Goal: Information Seeking & Learning: Learn about a topic

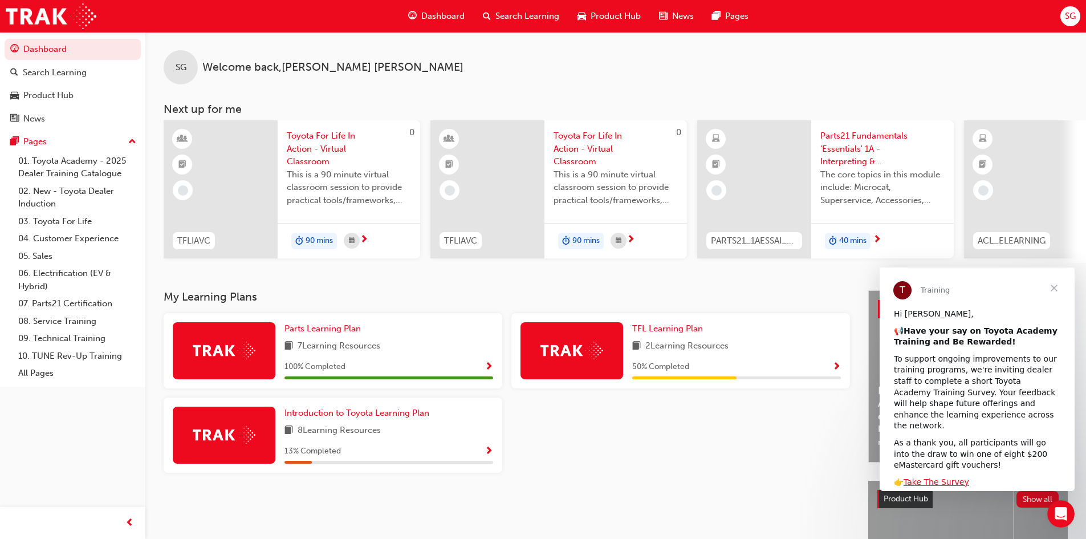
click at [386, 433] on div "8 Learning Resources" at bounding box center [388, 431] width 209 height 14
click at [381, 418] on span "Introduction to Toyota Learning Plan" at bounding box center [356, 413] width 145 height 10
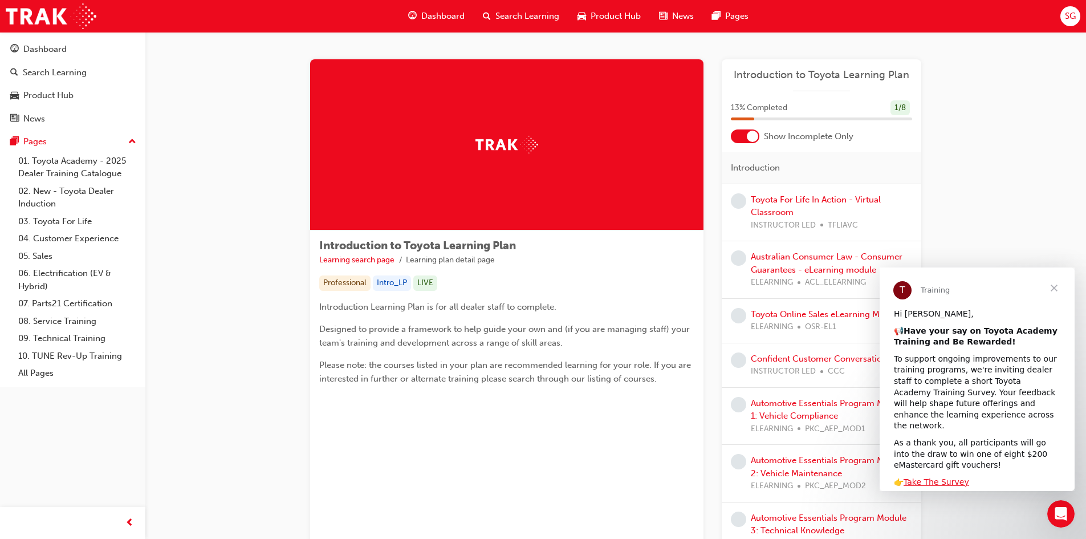
click at [1051, 287] on span "Close" at bounding box center [1054, 287] width 41 height 41
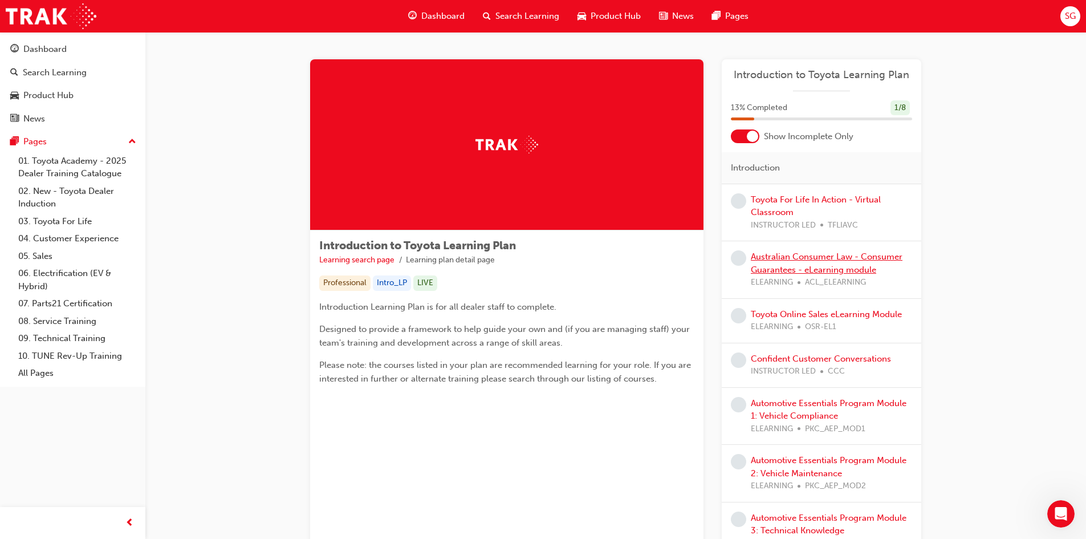
click at [877, 258] on link "Australian Consumer Law - Consumer Guarantees - eLearning module" at bounding box center [827, 262] width 152 height 23
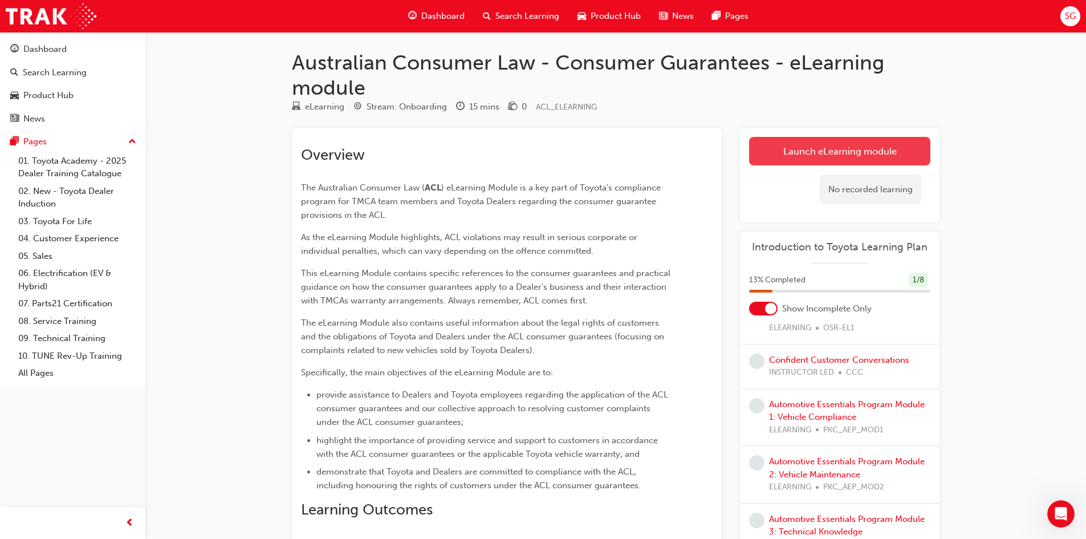
click at [817, 143] on link "Launch eLearning module" at bounding box center [839, 151] width 181 height 29
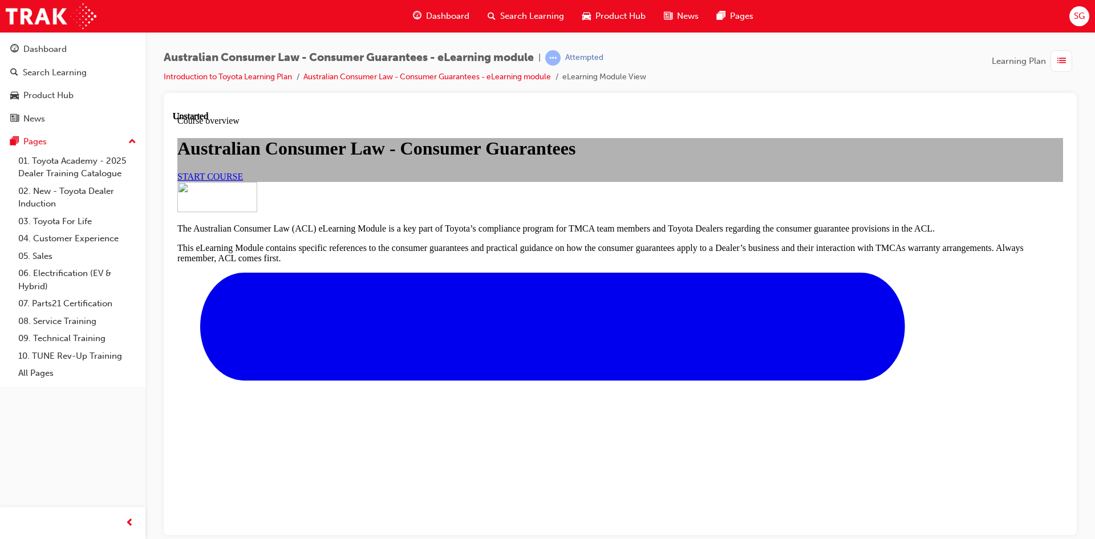
click at [243, 181] on span "START COURSE" at bounding box center [210, 176] width 66 height 10
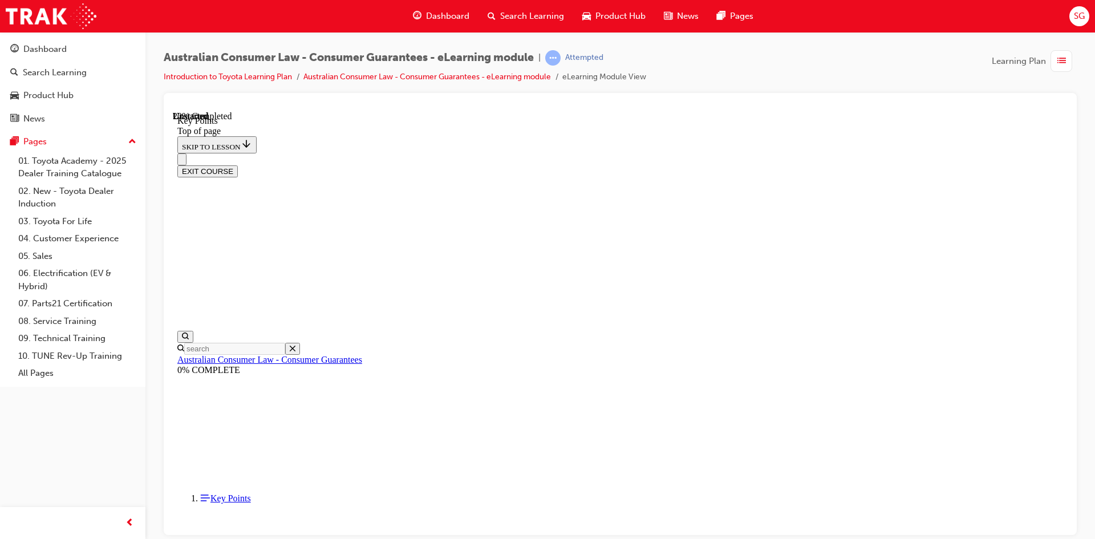
scroll to position [485, 0]
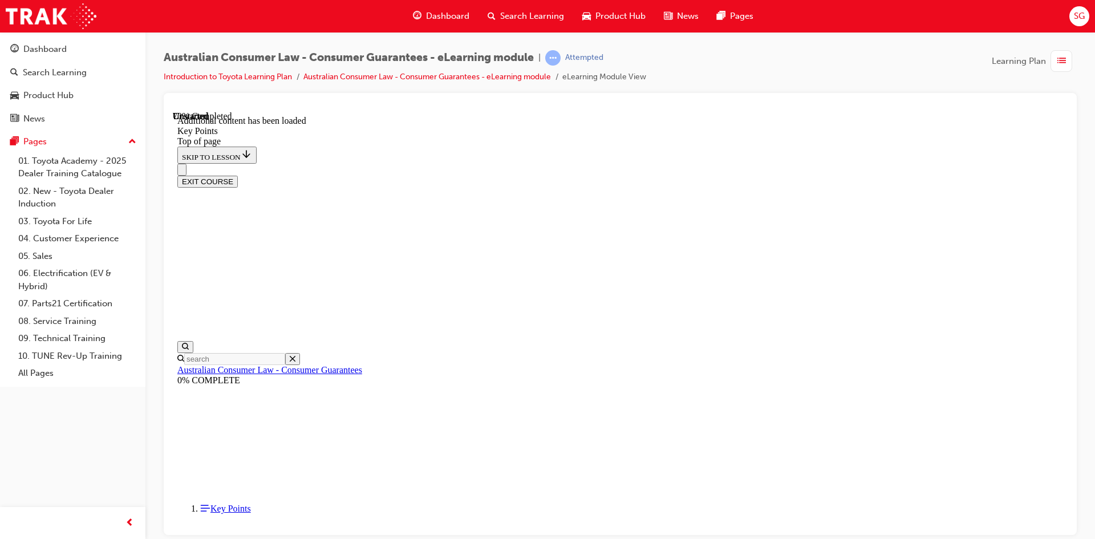
scroll to position [1472, 0]
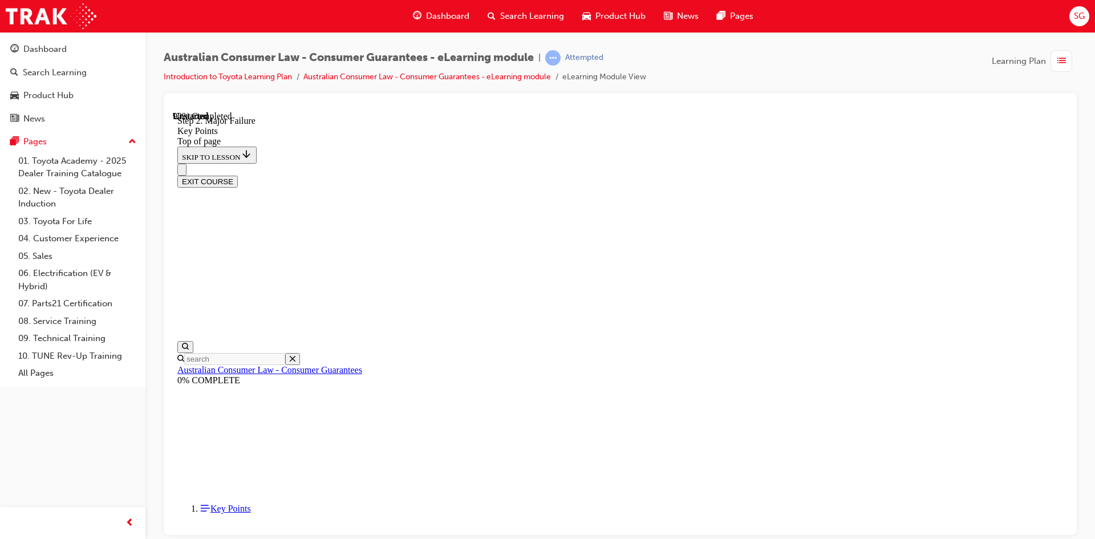
scroll to position [2149, 0]
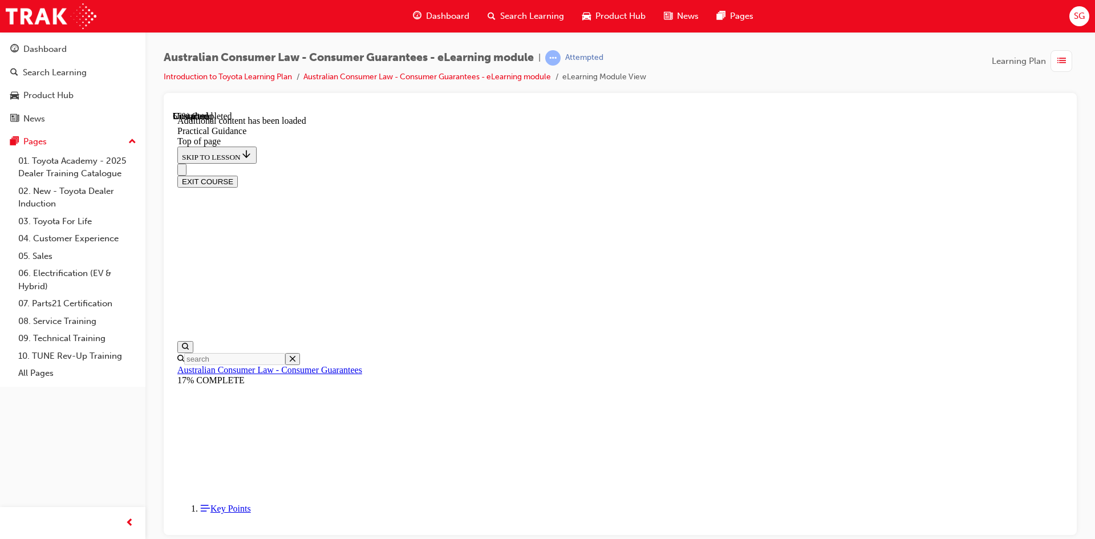
scroll to position [1756, 0]
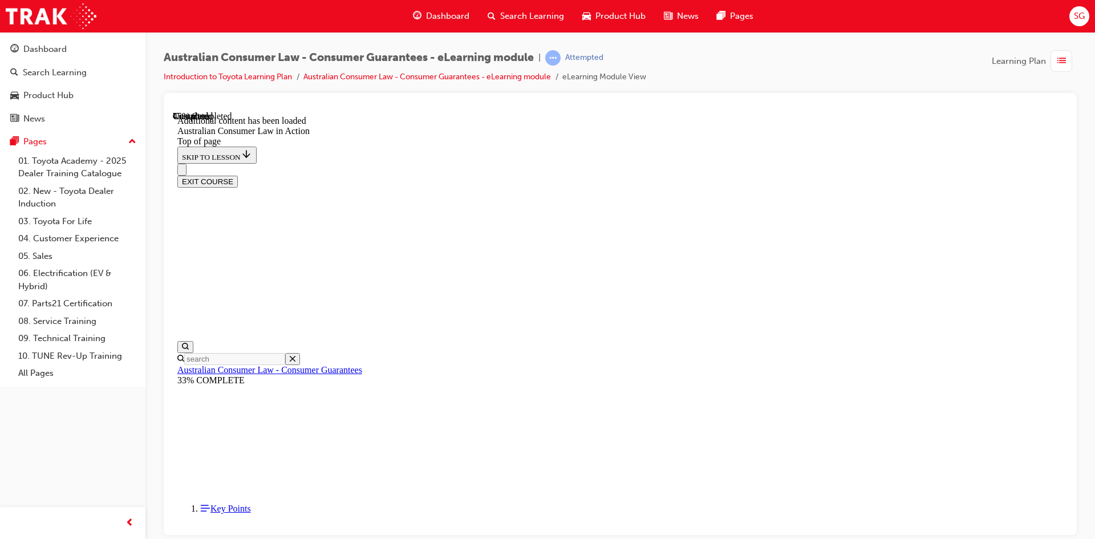
scroll to position [1064, 0]
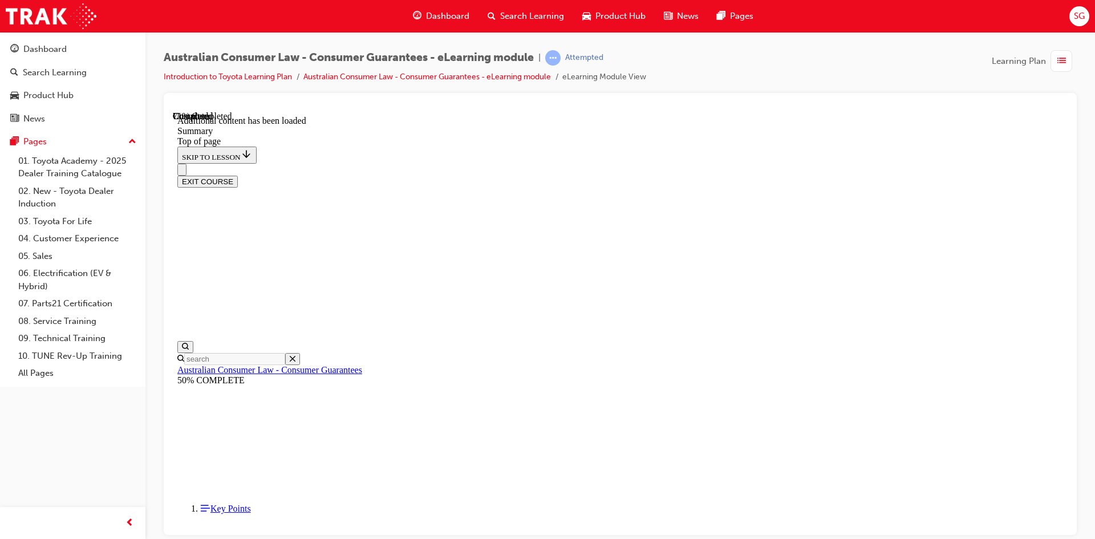
scroll to position [820, 0]
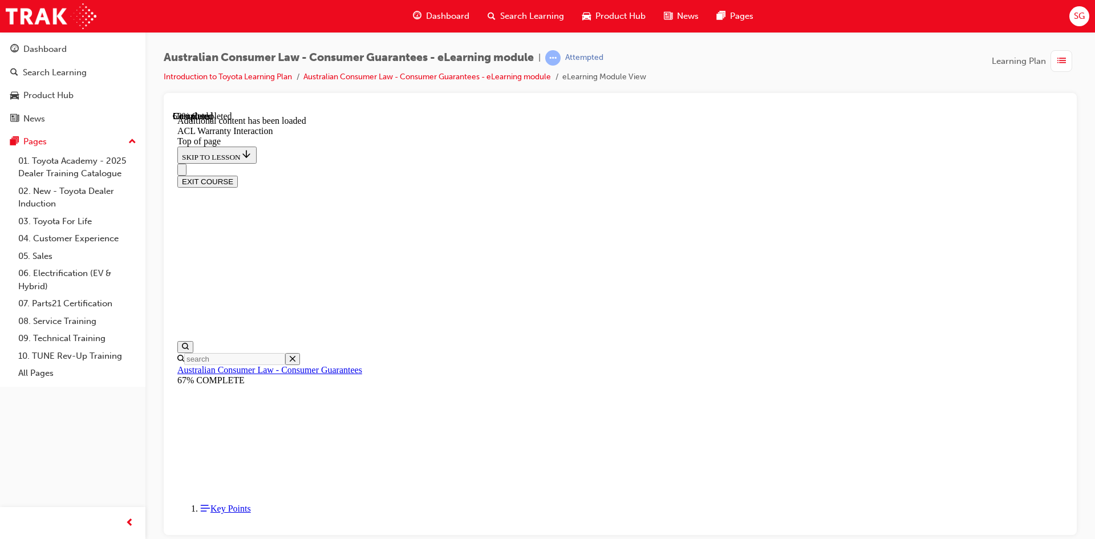
scroll to position [678, 0]
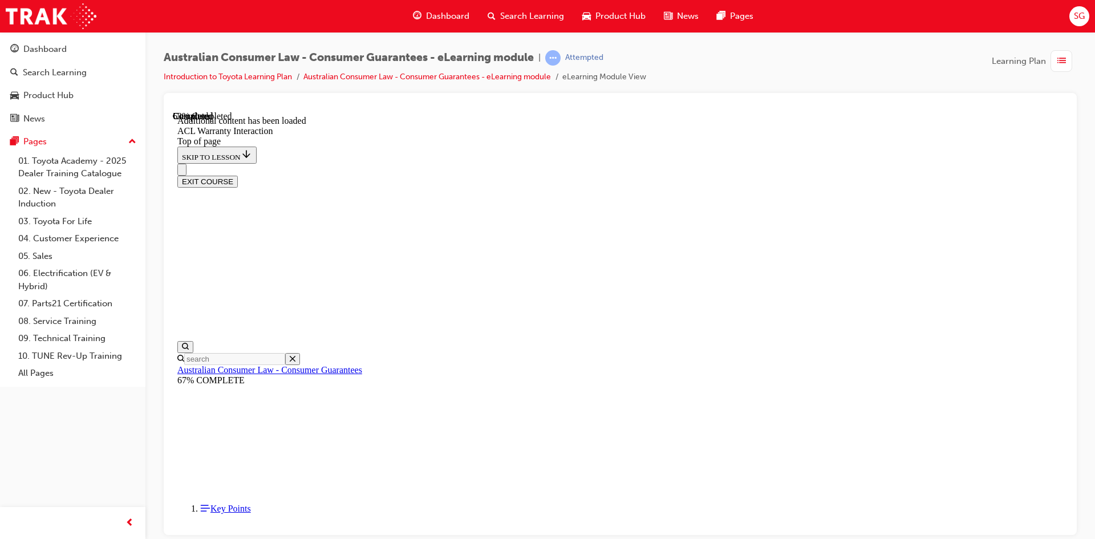
click at [238, 175] on button "EXIT COURSE" at bounding box center [207, 181] width 60 height 12
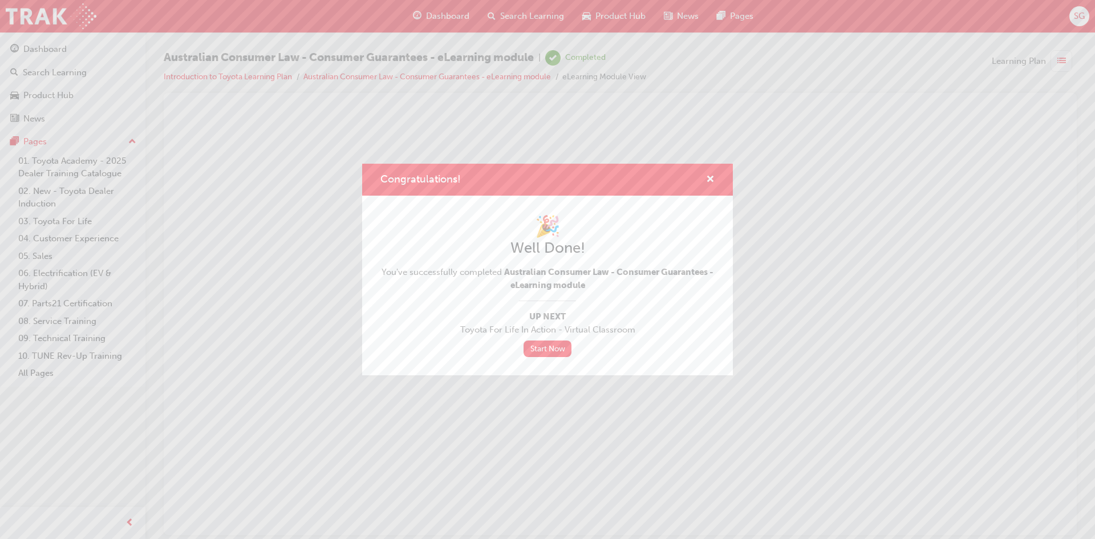
scroll to position [0, 0]
click at [712, 175] on span "cross-icon" at bounding box center [710, 180] width 9 height 10
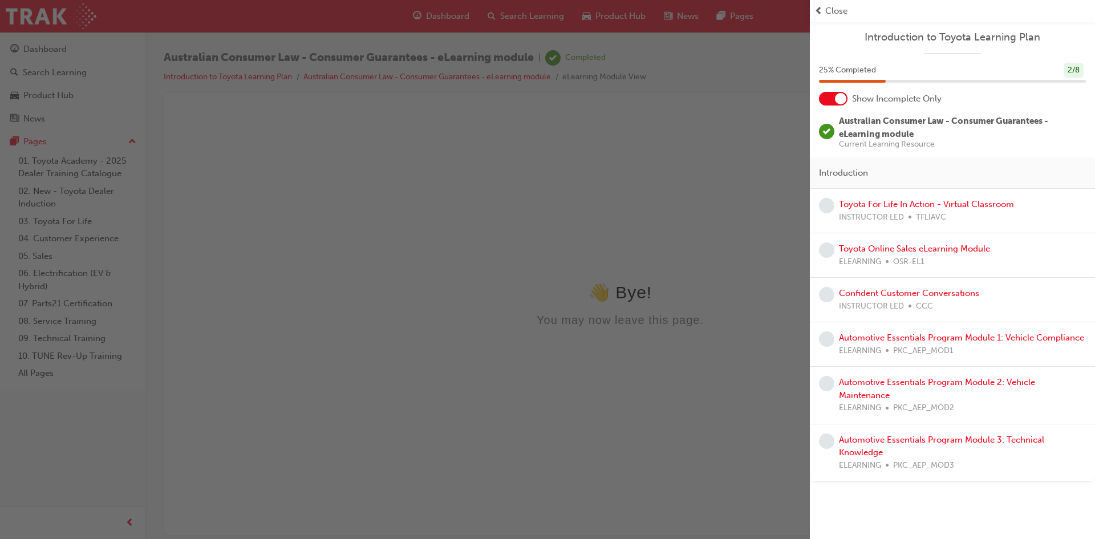
click at [824, 6] on div "Close" at bounding box center [952, 11] width 276 height 13
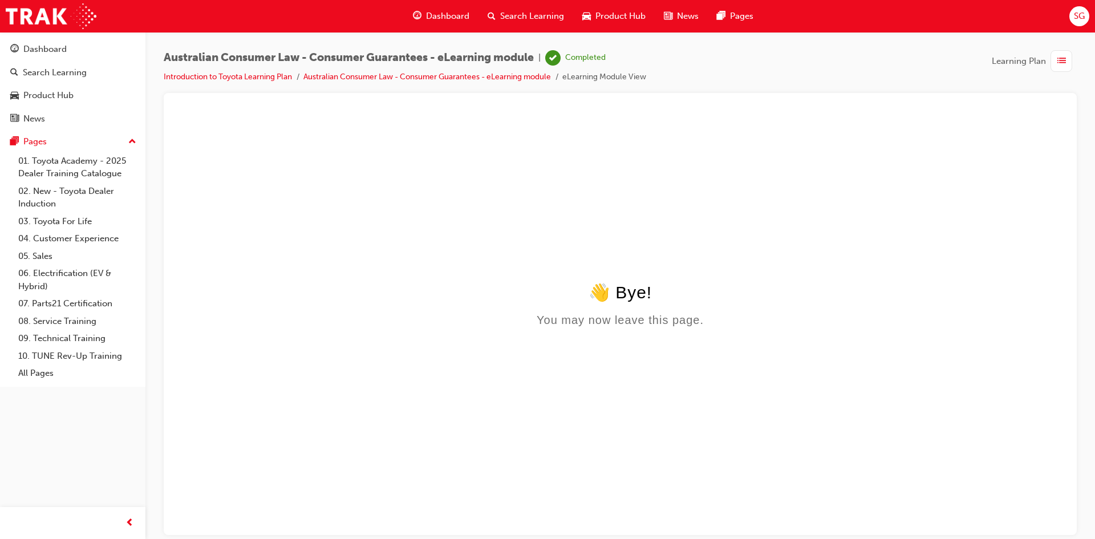
click at [438, 17] on span "Dashboard" at bounding box center [447, 16] width 43 height 13
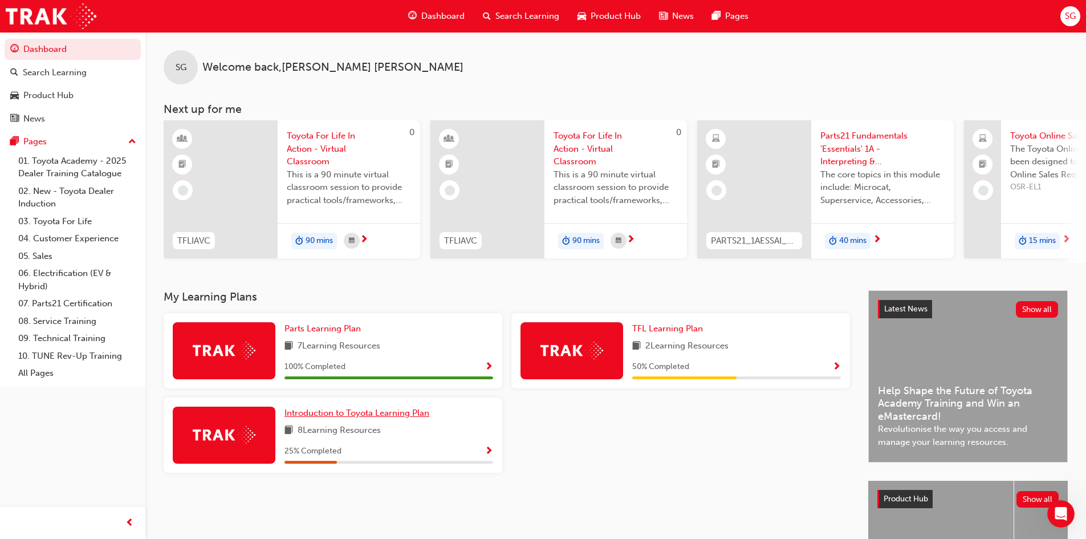
click at [364, 417] on span "Introduction to Toyota Learning Plan" at bounding box center [356, 413] width 145 height 10
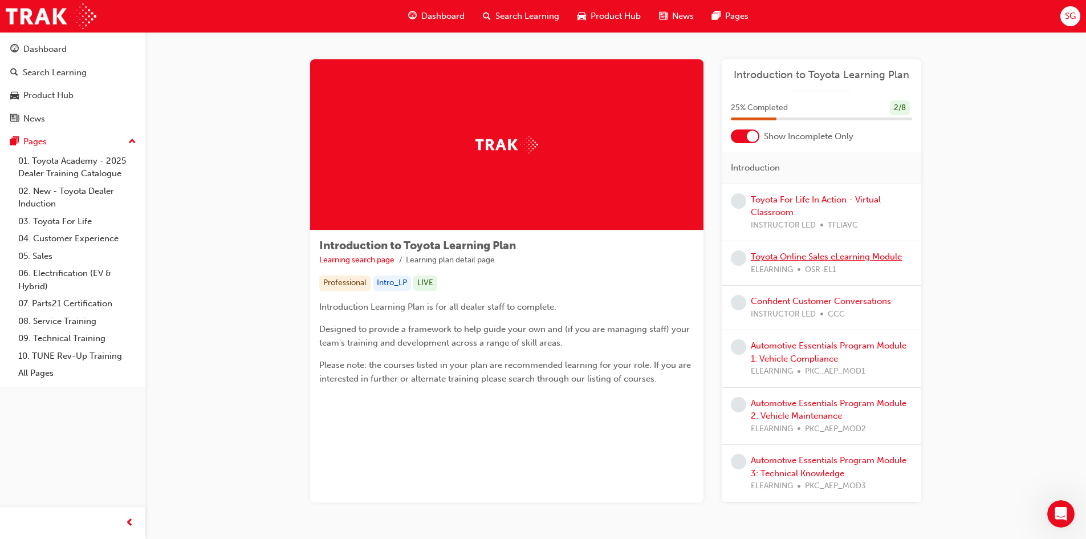
click at [810, 255] on link "Toyota Online Sales eLearning Module" at bounding box center [826, 256] width 151 height 10
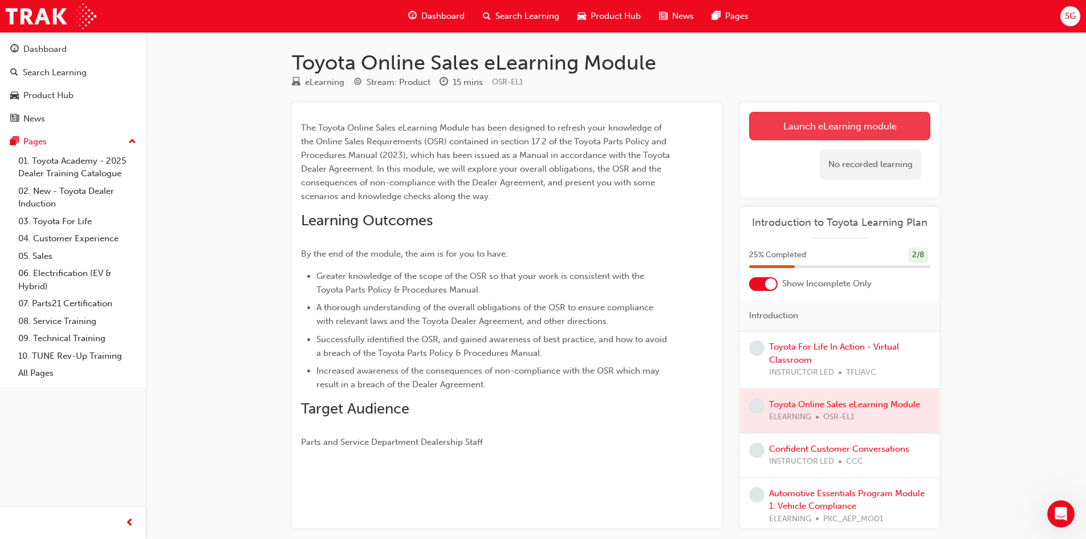
click at [853, 123] on link "Launch eLearning module" at bounding box center [839, 126] width 181 height 29
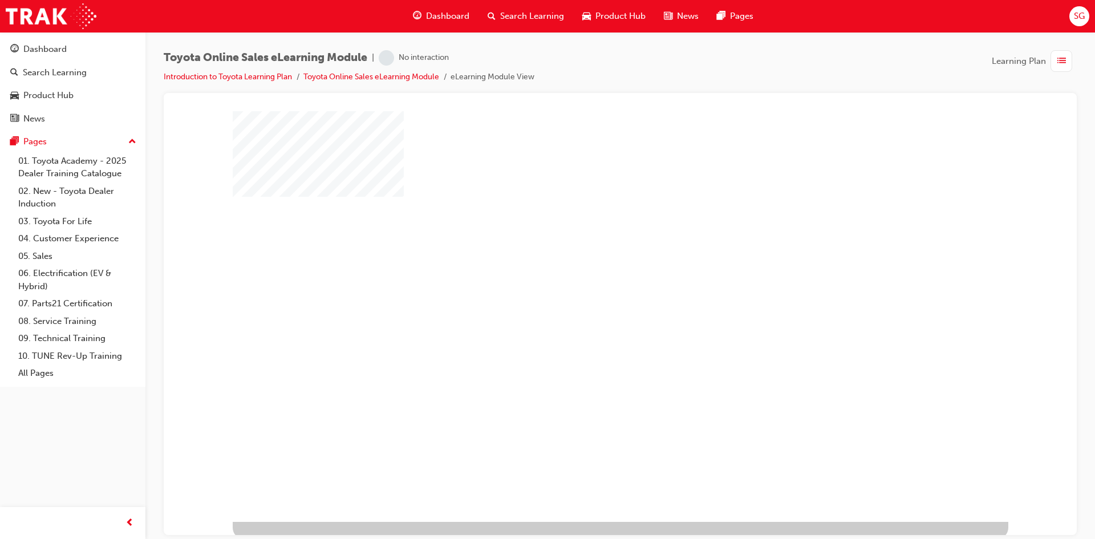
click at [587, 283] on div "play" at bounding box center [587, 283] width 0 height 0
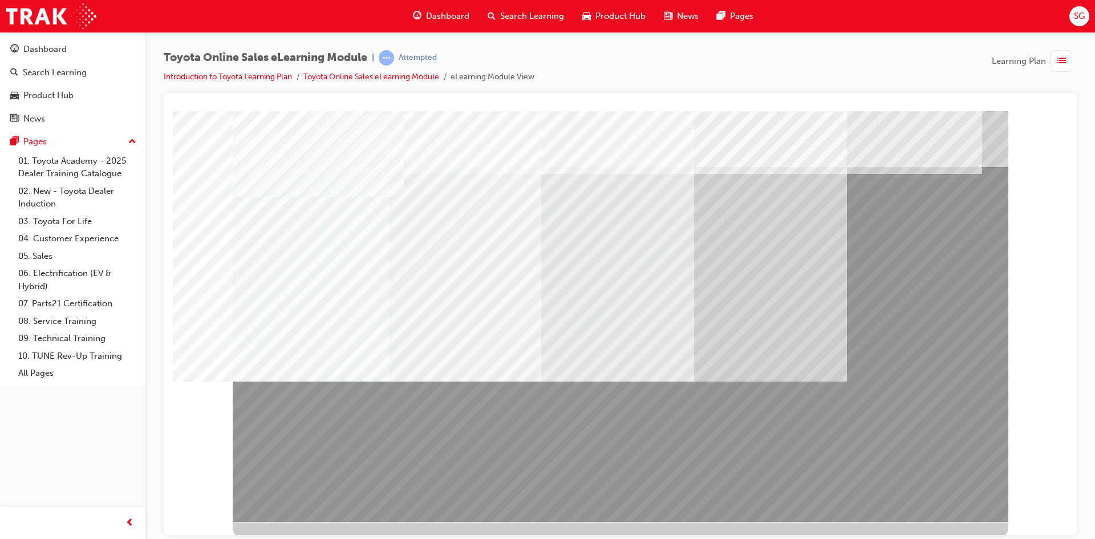
drag, startPoint x: 595, startPoint y: 461, endPoint x: 505, endPoint y: 444, distance: 91.6
click at [507, 445] on div at bounding box center [620, 316] width 775 height 410
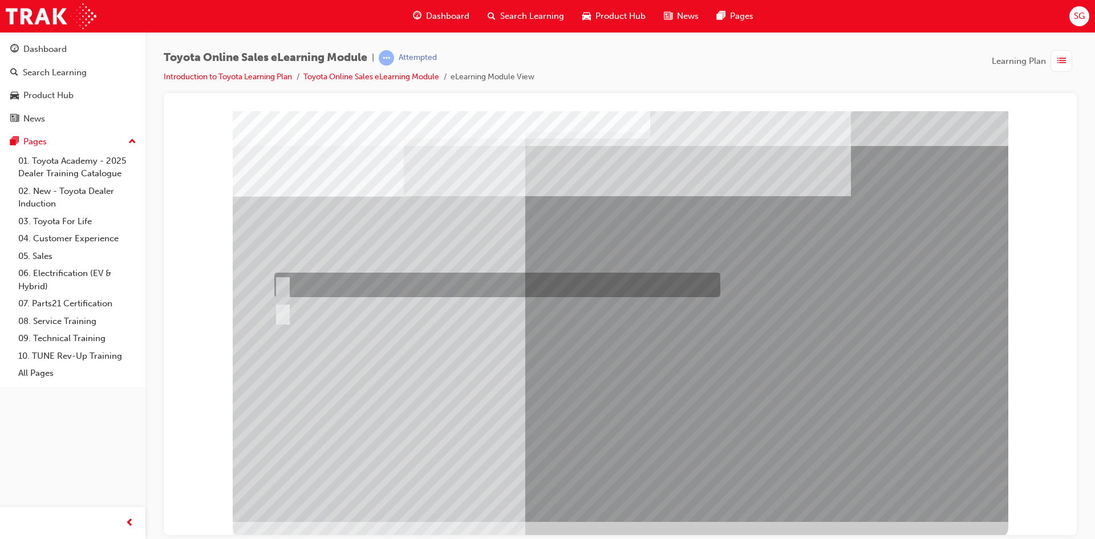
click at [287, 281] on div at bounding box center [494, 285] width 446 height 25
radio input "true"
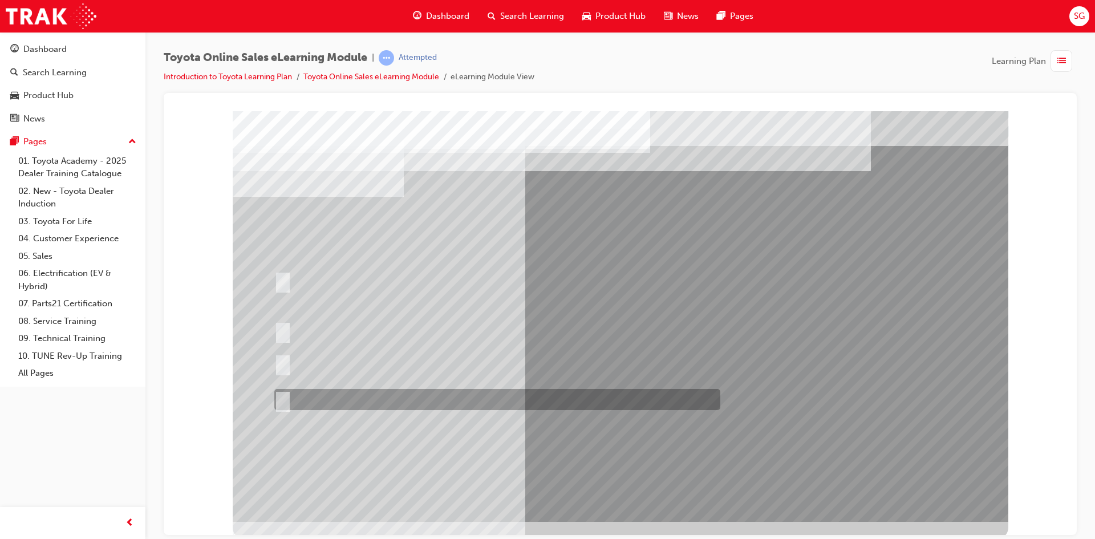
click at [287, 393] on div at bounding box center [494, 399] width 446 height 21
radio input "true"
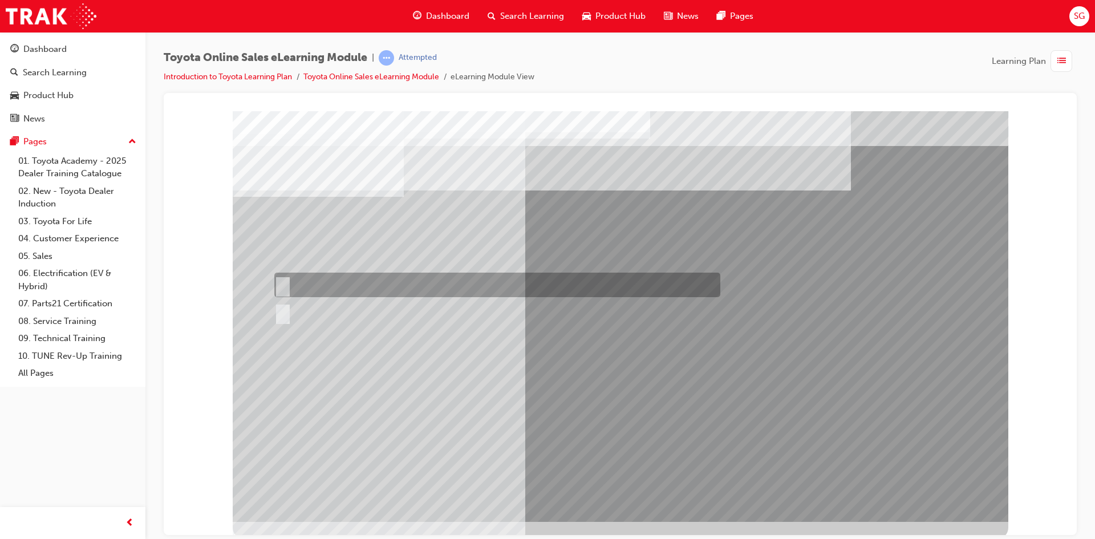
click at [286, 288] on input "Yes" at bounding box center [280, 285] width 13 height 13
radio input "true"
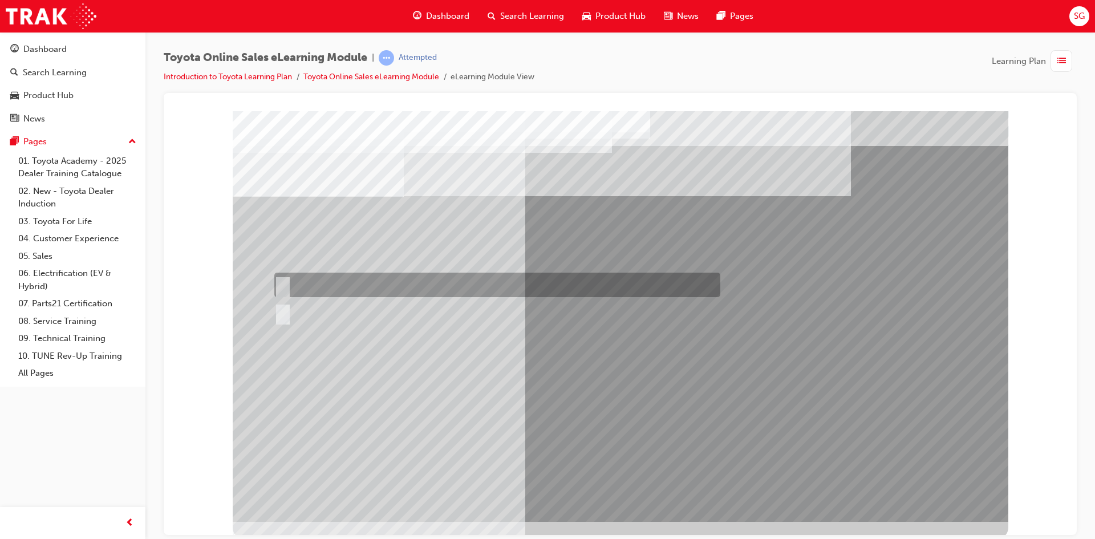
click at [287, 275] on div at bounding box center [494, 285] width 446 height 25
radio input "true"
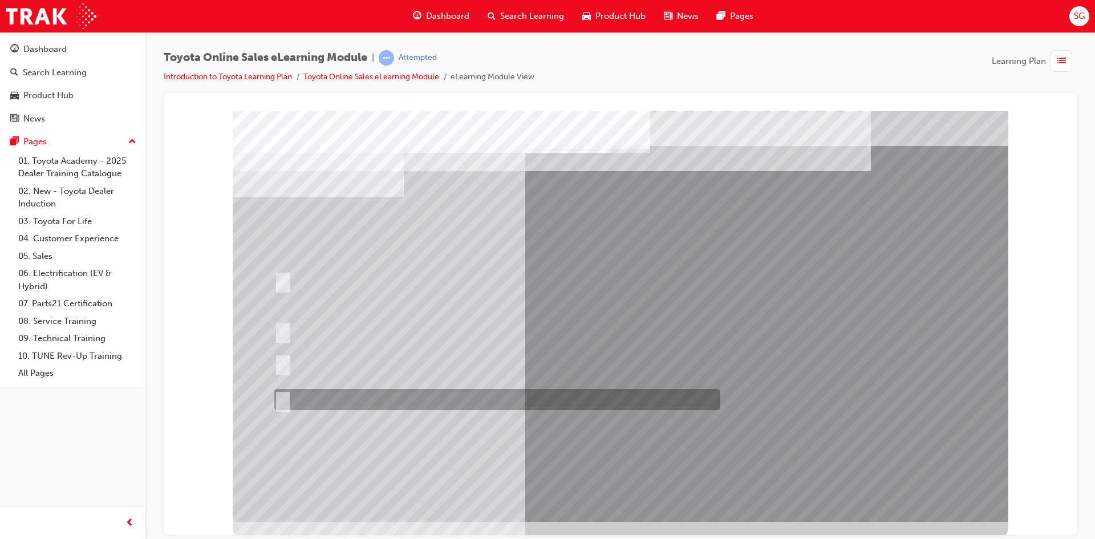
click at [292, 391] on div at bounding box center [494, 399] width 446 height 21
radio input "true"
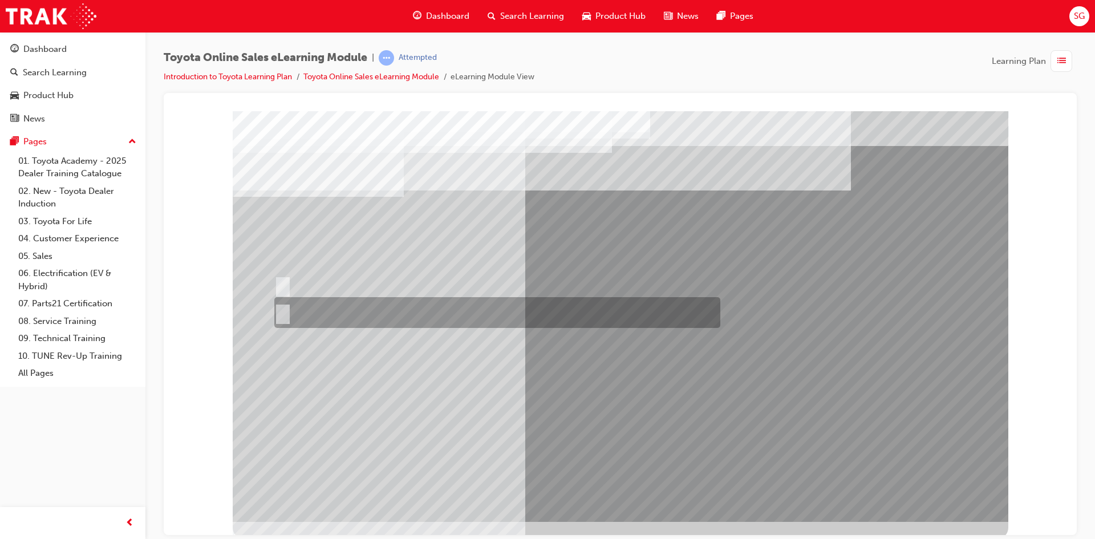
click at [284, 317] on input "No" at bounding box center [280, 312] width 13 height 13
radio input "true"
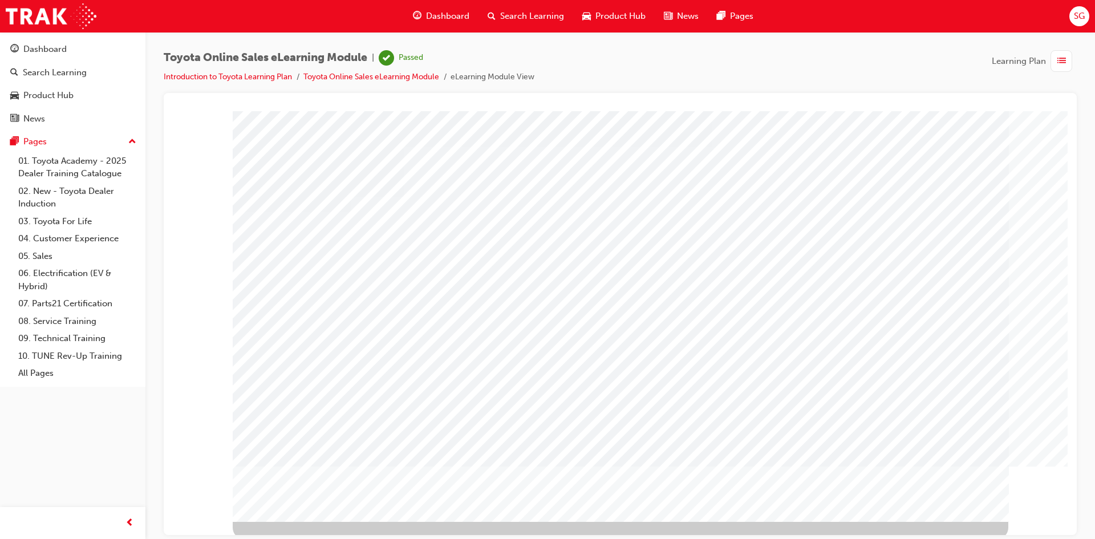
click at [434, 17] on span "Dashboard" at bounding box center [447, 16] width 43 height 13
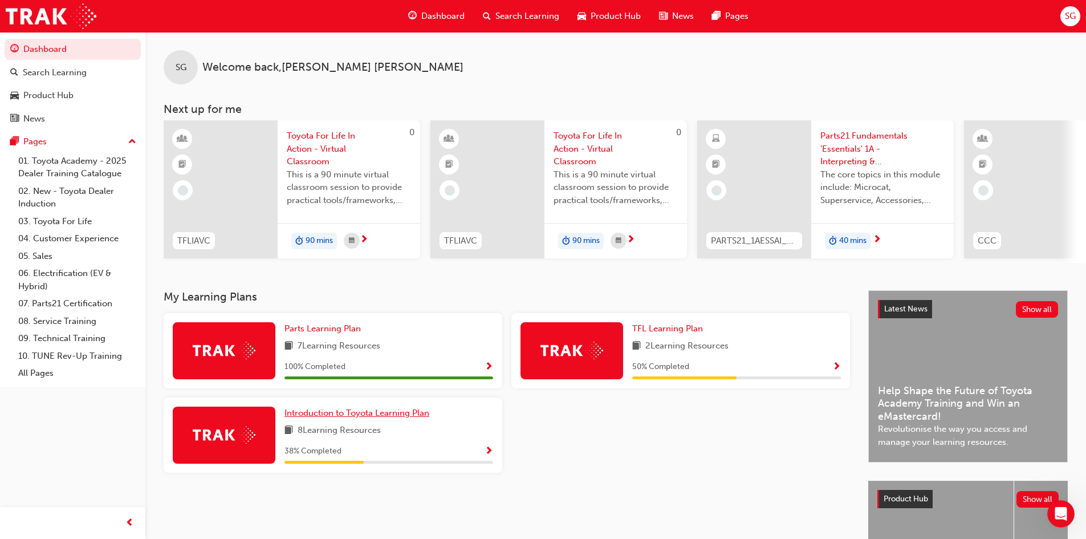
click at [306, 418] on span "Introduction to Toyota Learning Plan" at bounding box center [356, 413] width 145 height 10
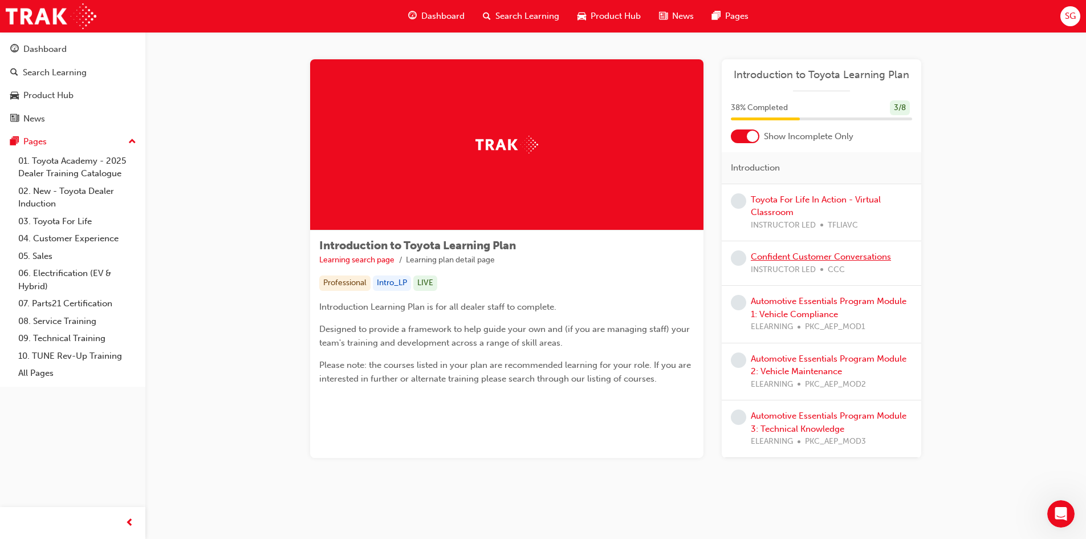
click at [815, 252] on link "Confident Customer Conversations" at bounding box center [821, 256] width 140 height 10
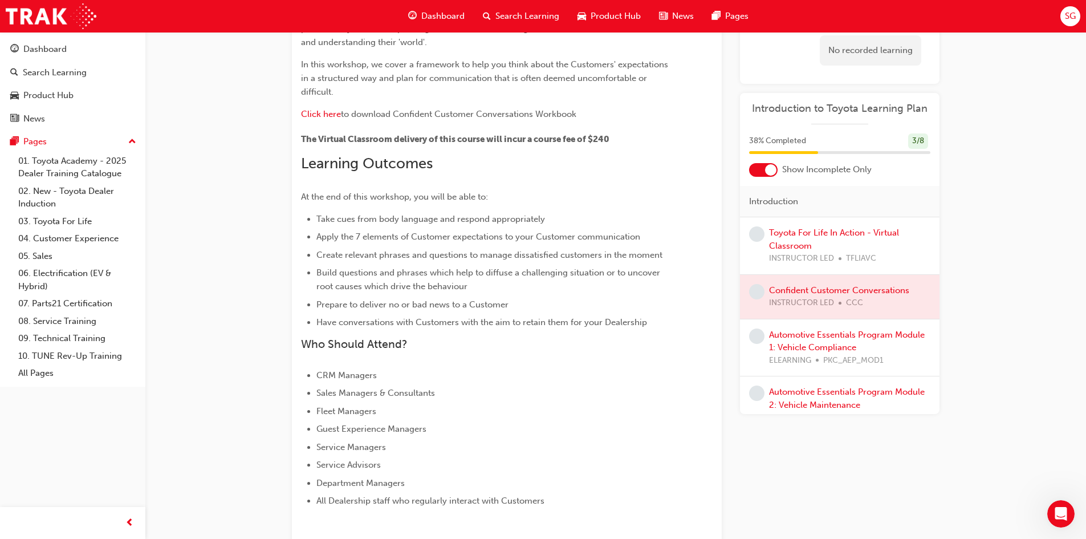
scroll to position [57, 0]
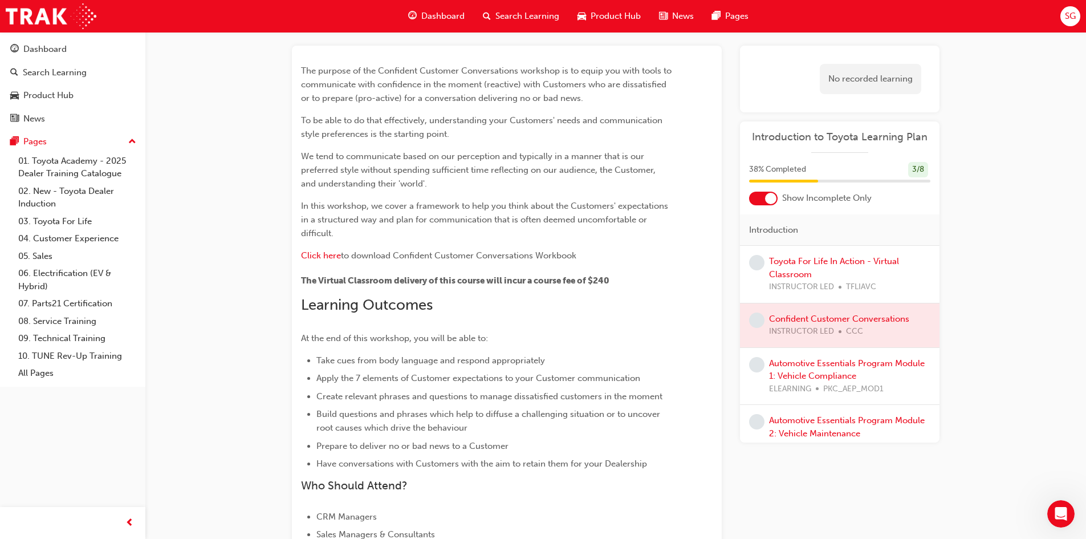
click at [425, 11] on span "Dashboard" at bounding box center [442, 16] width 43 height 13
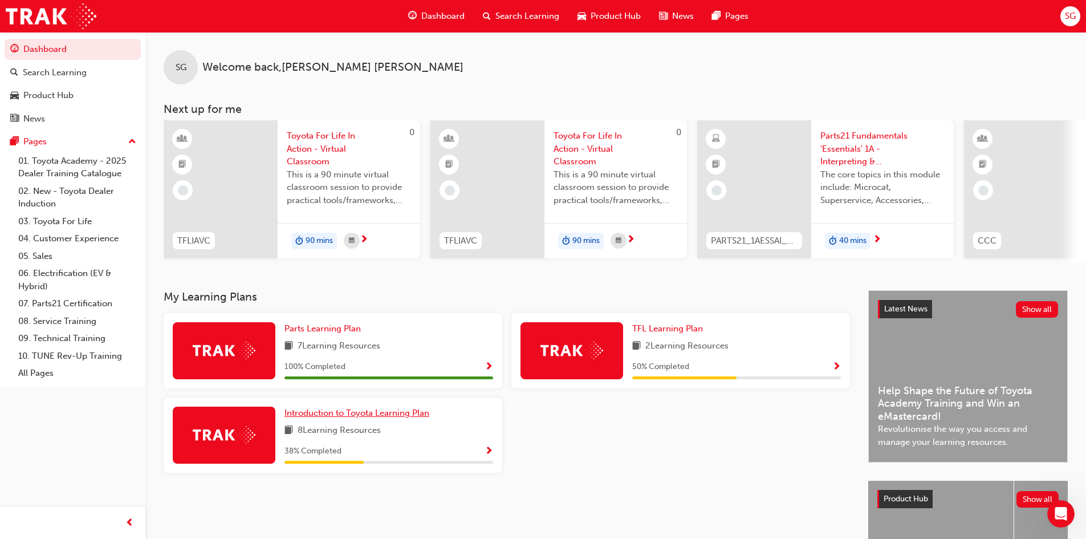
click at [339, 418] on span "Introduction to Toyota Learning Plan" at bounding box center [356, 413] width 145 height 10
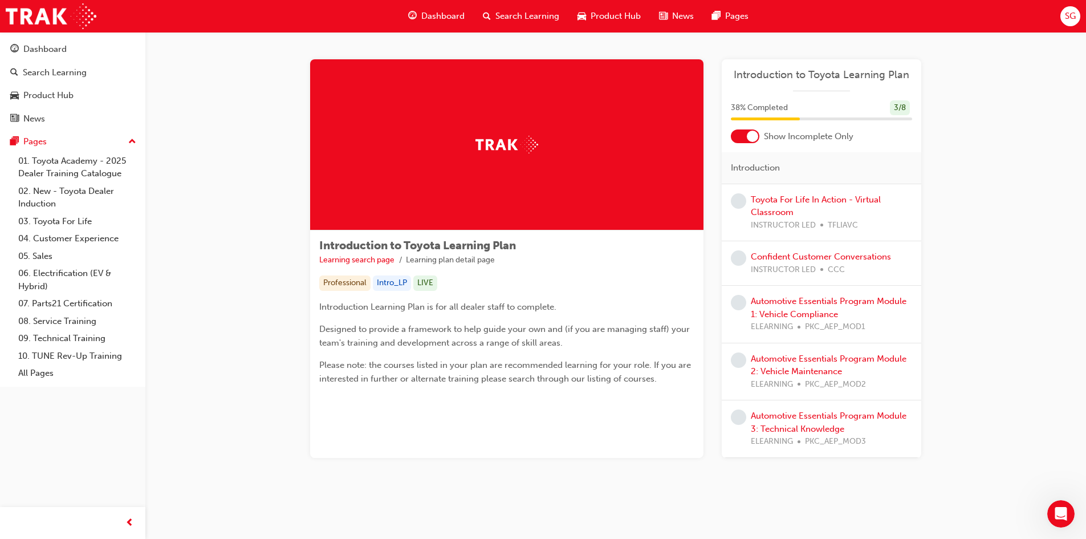
click at [433, 14] on span "Dashboard" at bounding box center [442, 16] width 43 height 13
